Goal: Task Accomplishment & Management: Manage account settings

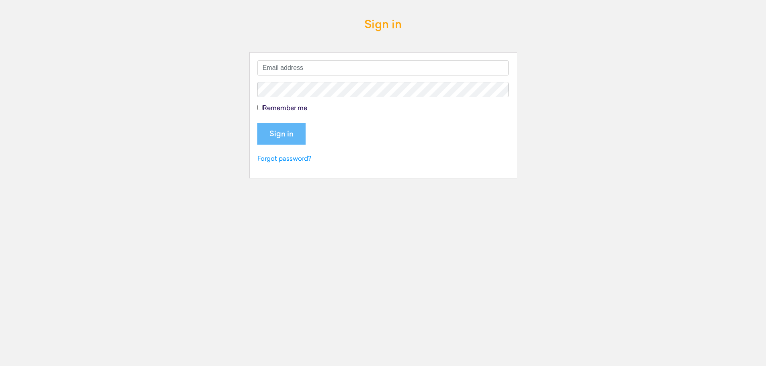
click at [301, 66] on input "text" at bounding box center [383, 67] width 252 height 15
type input "[EMAIL_ADDRESS][PERSON_NAME][DOMAIN_NAME]"
click at [287, 124] on input "Sign in" at bounding box center [281, 134] width 48 height 22
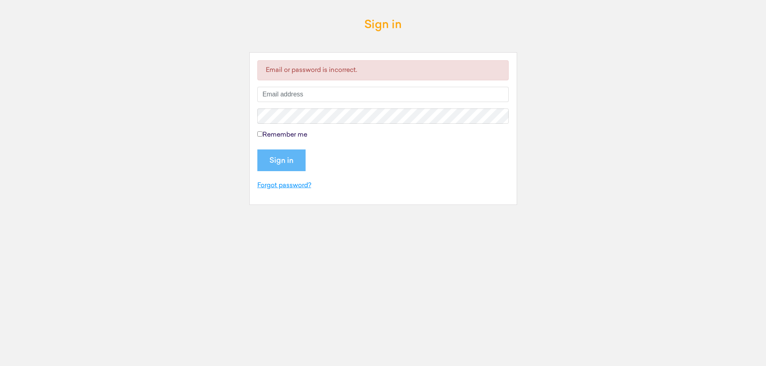
click at [309, 184] on link "Forgot password?" at bounding box center [284, 186] width 54 height 6
